Goal: Task Accomplishment & Management: Use online tool/utility

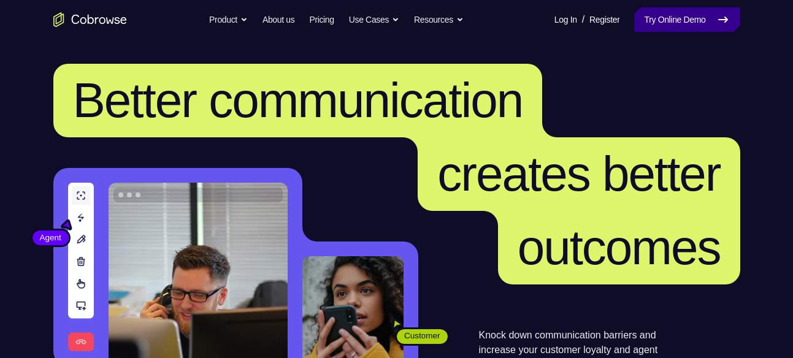
click at [648, 26] on link "Try Online Demo" at bounding box center [686, 19] width 105 height 25
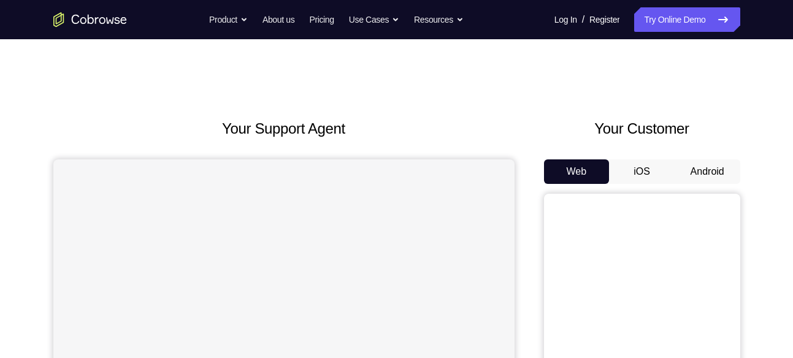
click at [711, 174] on button "Android" at bounding box center [708, 171] width 66 height 25
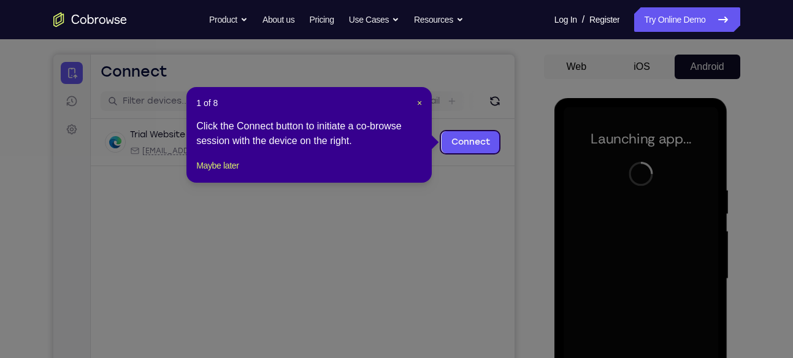
scroll to position [104, 0]
click at [415, 101] on header "1 of 8 ×" at bounding box center [309, 104] width 226 height 12
click at [420, 102] on span "×" at bounding box center [419, 104] width 5 height 10
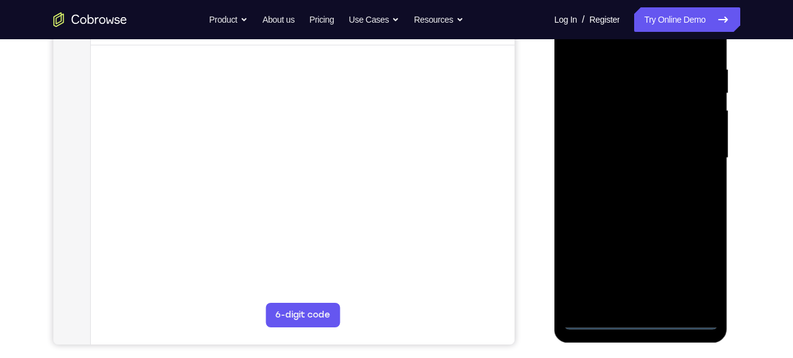
scroll to position [226, 0]
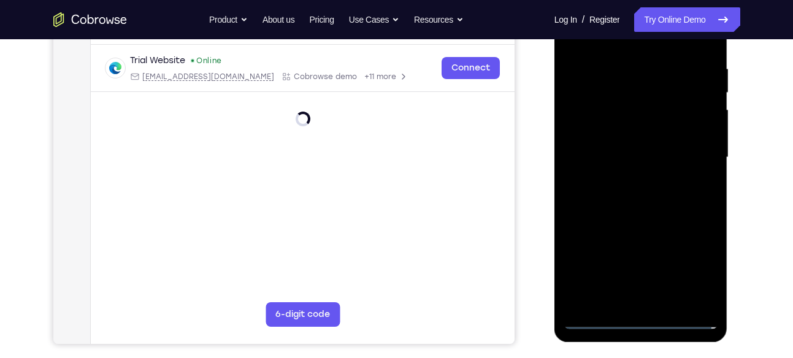
click at [646, 315] on div at bounding box center [641, 157] width 155 height 343
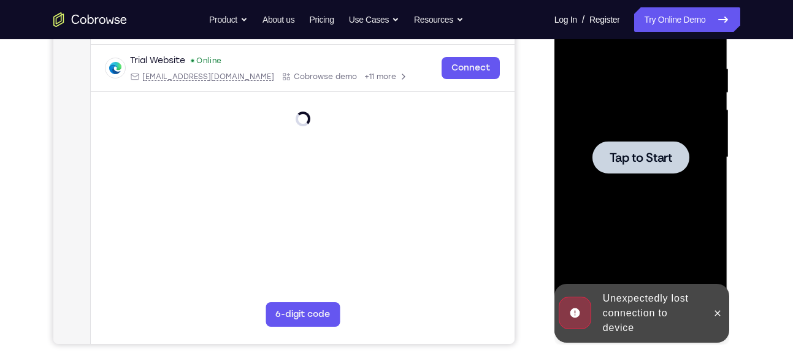
click at [629, 151] on span "Tap to Start" at bounding box center [641, 157] width 63 height 12
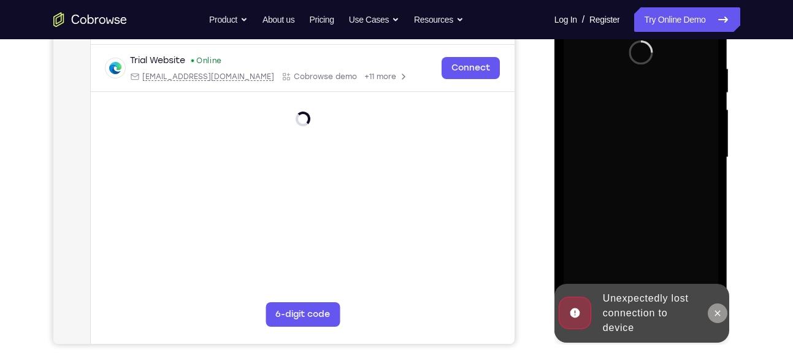
click at [716, 308] on icon at bounding box center [718, 313] width 10 height 10
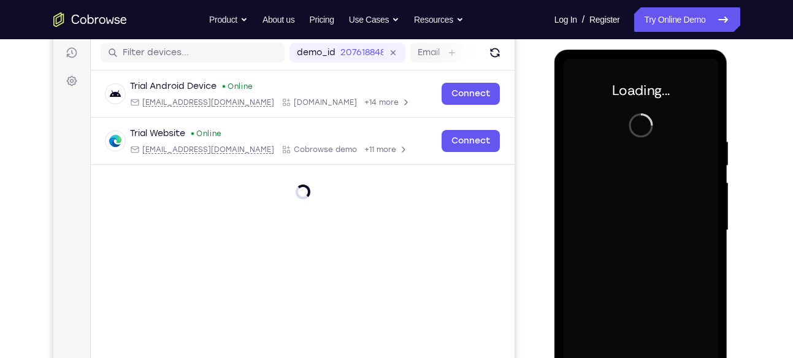
scroll to position [153, 0]
click at [87, 16] on icon "Go to the home page" at bounding box center [90, 19] width 74 height 15
